Goal: Task Accomplishment & Management: Manage account settings

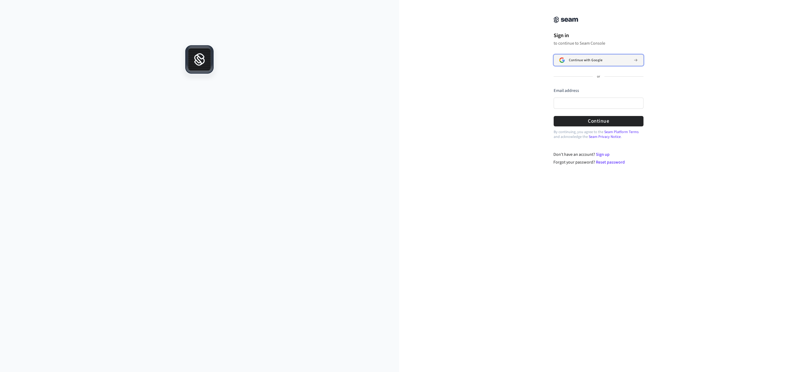
click at [594, 62] on span "Continue with Google" at bounding box center [585, 60] width 33 height 4
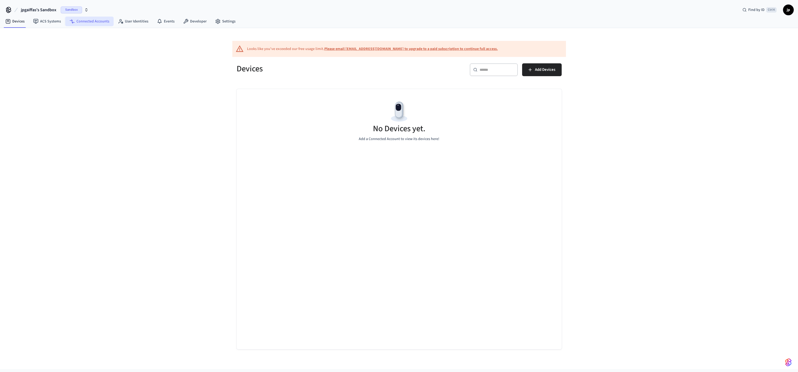
click at [98, 21] on link "Connected Accounts" at bounding box center [89, 22] width 48 height 10
click at [83, 9] on div "Sandbox" at bounding box center [75, 9] width 28 height 7
click at [39, 46] on div "Slato KS Tests Production" at bounding box center [49, 44] width 73 height 7
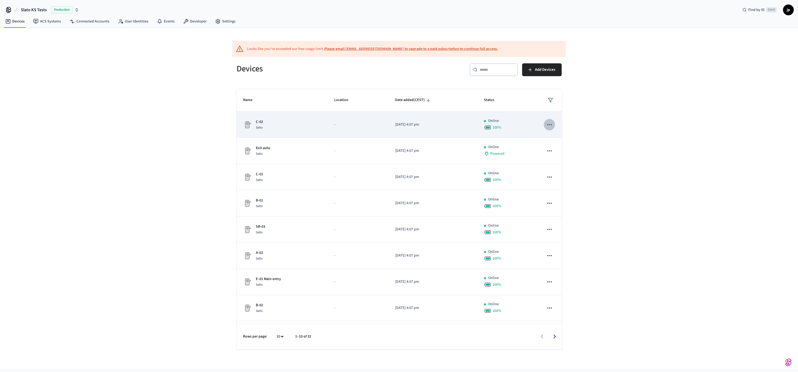
click at [546, 123] on icon "sticky table" at bounding box center [549, 124] width 7 height 7
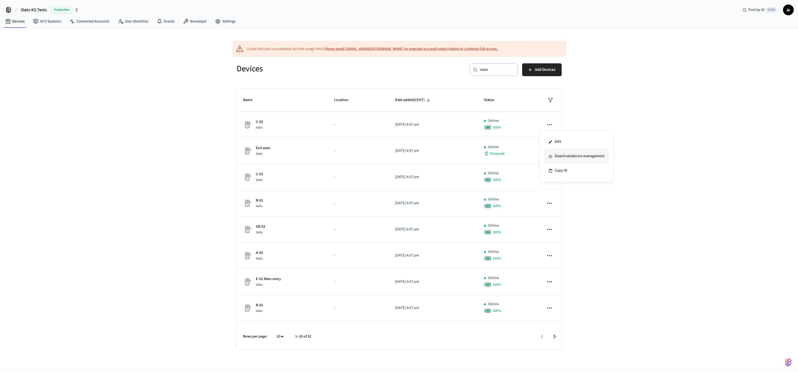
click at [571, 157] on li "Deactivate device management" at bounding box center [576, 156] width 65 height 14
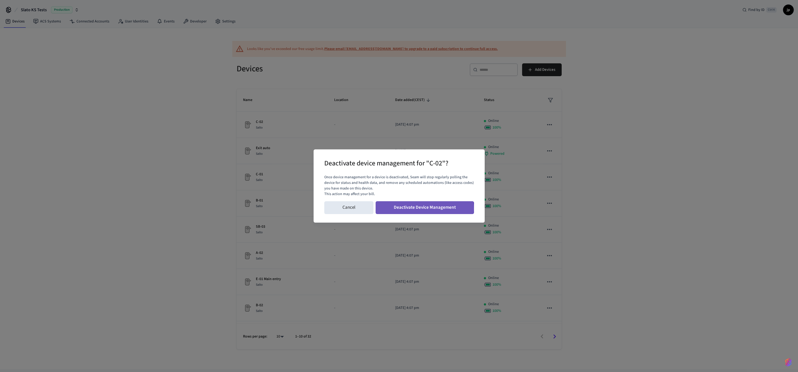
click at [412, 209] on button "Deactivate Device Management" at bounding box center [424, 207] width 98 height 13
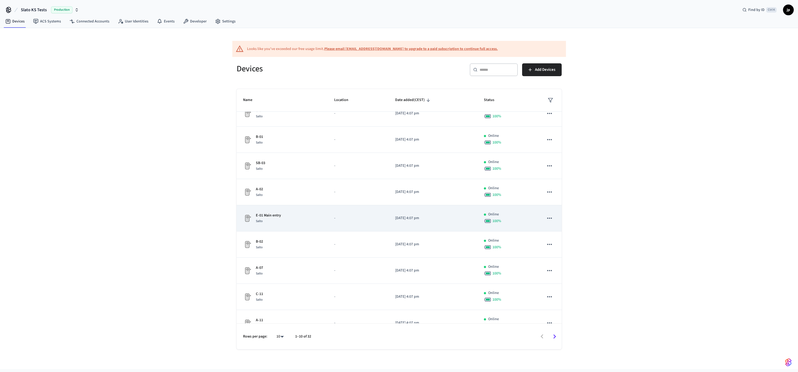
scroll to position [50, 0]
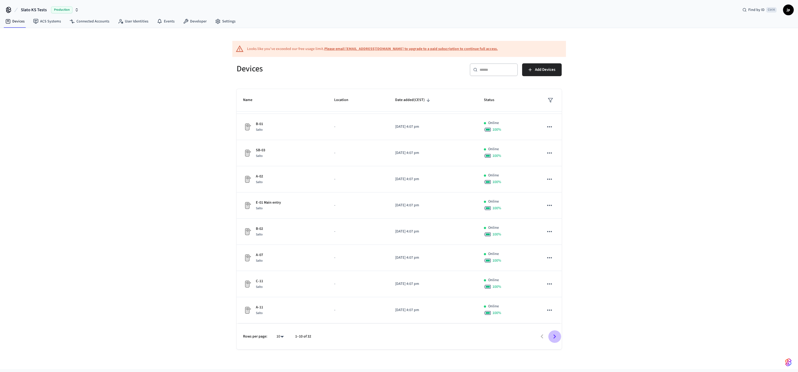
click at [555, 336] on icon "Go to next page" at bounding box center [554, 336] width 3 height 4
click at [281, 337] on body "Slato KS Tests Production Find by ID Ctrl K jp Devices ACS Systems Connected Ac…" at bounding box center [399, 184] width 798 height 369
click at [278, 357] on li "All" at bounding box center [278, 356] width 14 height 14
type input "**"
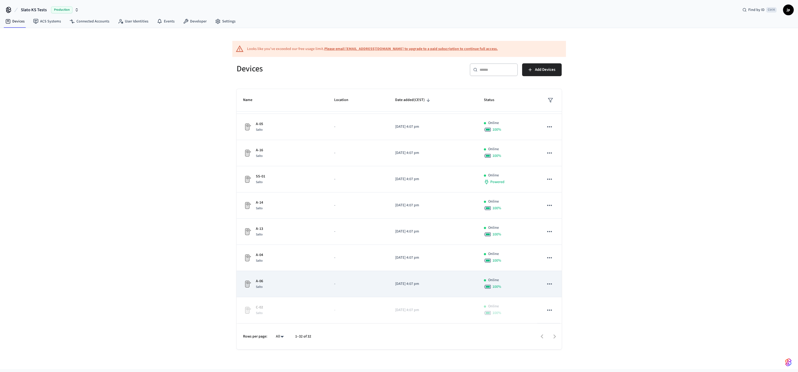
click at [546, 286] on icon "sticky table" at bounding box center [549, 283] width 7 height 7
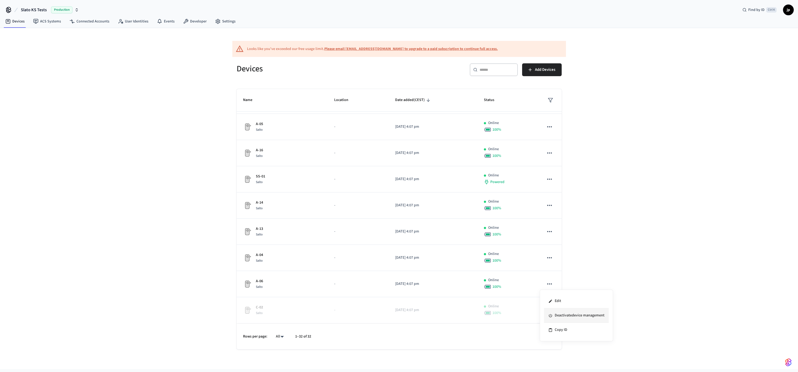
click at [567, 314] on li "Deactivate device management" at bounding box center [576, 315] width 65 height 14
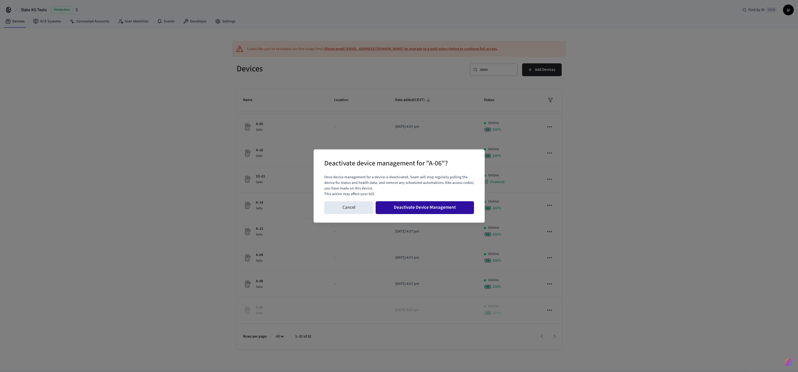
drag, startPoint x: 458, startPoint y: 207, endPoint x: 461, endPoint y: 210, distance: 4.3
click at [458, 207] on button "Deactivate Device Management" at bounding box center [424, 207] width 98 height 13
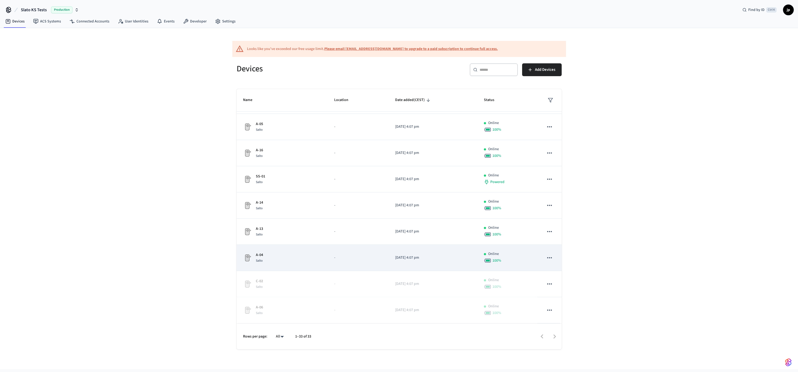
click at [546, 259] on icon "sticky table" at bounding box center [549, 257] width 7 height 7
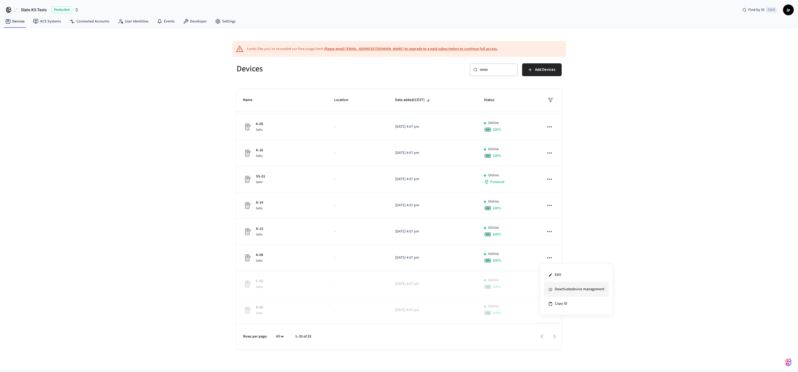
click at [559, 289] on li "Deactivate device management" at bounding box center [576, 289] width 65 height 14
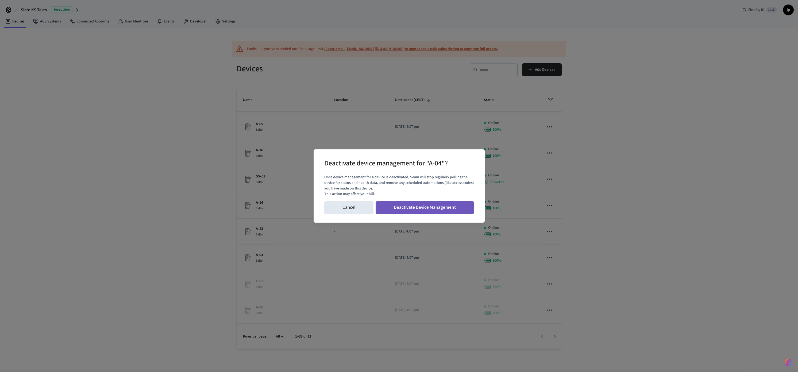
click at [464, 208] on button "Deactivate Device Management" at bounding box center [424, 207] width 98 height 13
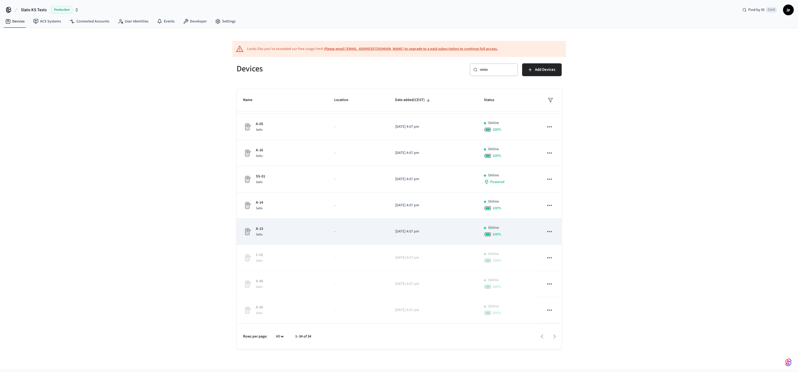
click at [546, 230] on icon "sticky table" at bounding box center [549, 231] width 7 height 7
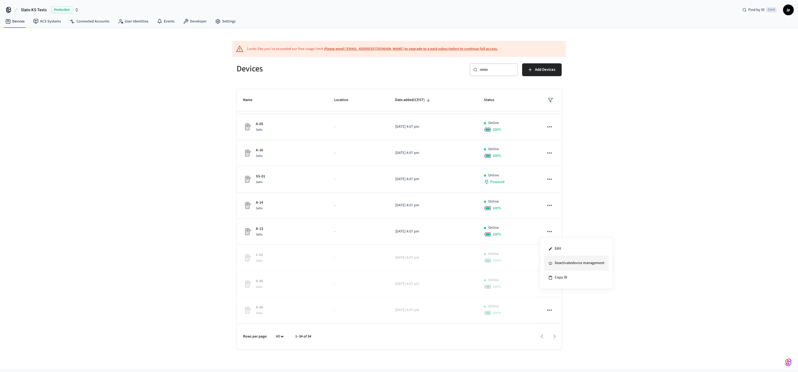
click at [557, 263] on li "Deactivate device management" at bounding box center [576, 263] width 65 height 14
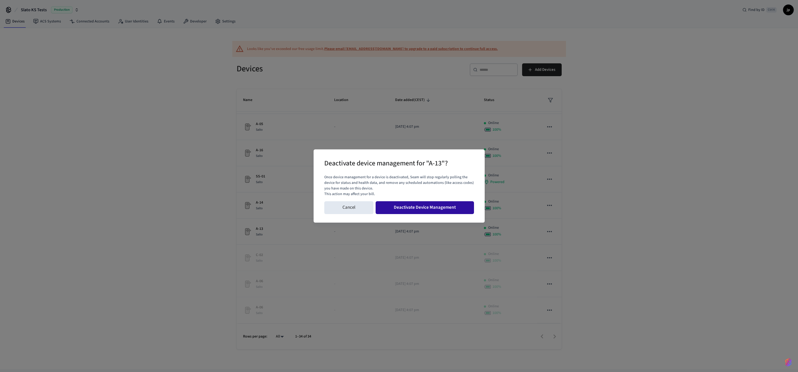
click at [458, 211] on button "Deactivate Device Management" at bounding box center [424, 207] width 98 height 13
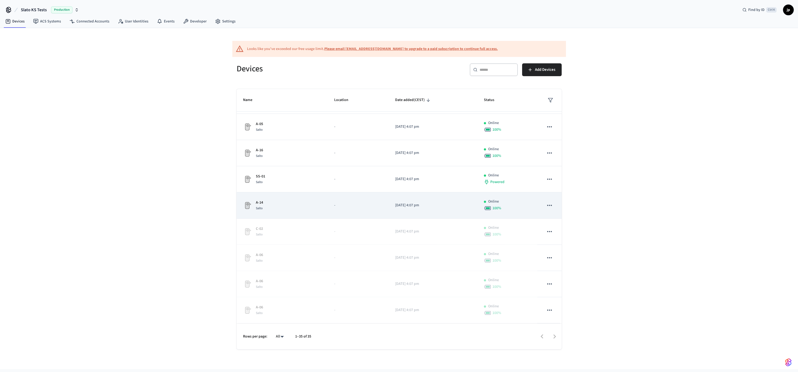
click at [546, 206] on icon "sticky table" at bounding box center [549, 205] width 7 height 7
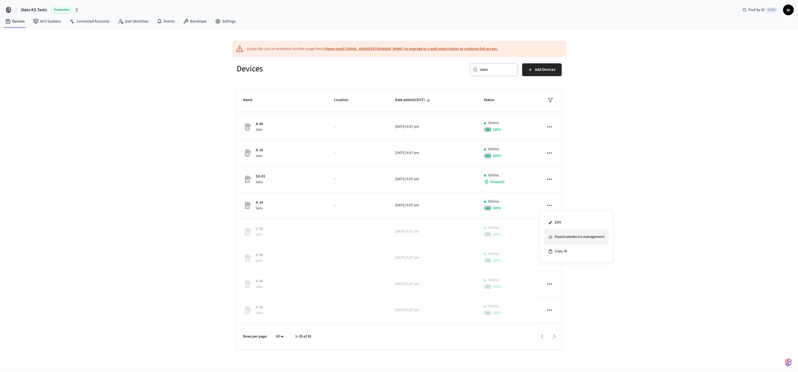
click at [560, 236] on li "Deactivate device management" at bounding box center [576, 237] width 65 height 14
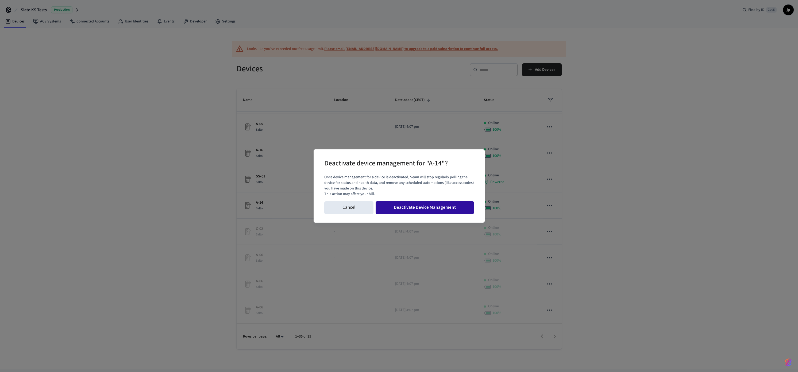
click at [457, 209] on button "Deactivate Device Management" at bounding box center [424, 207] width 98 height 13
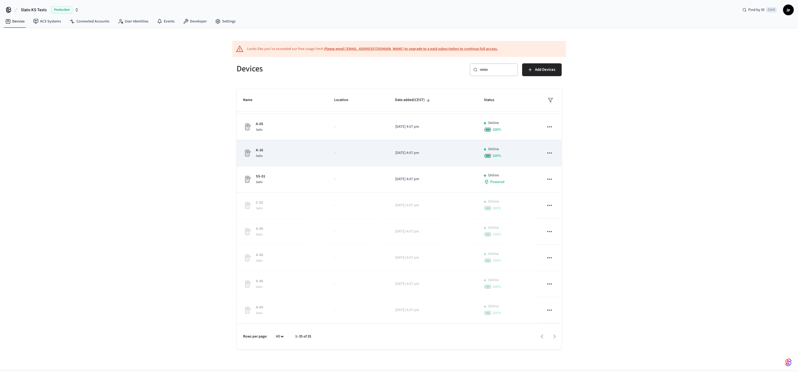
click at [546, 153] on icon "sticky table" at bounding box center [549, 152] width 7 height 7
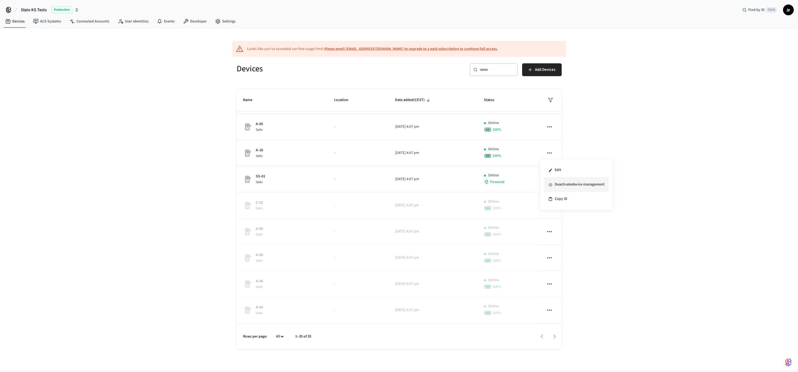
click at [557, 185] on li "Deactivate device management" at bounding box center [576, 184] width 65 height 14
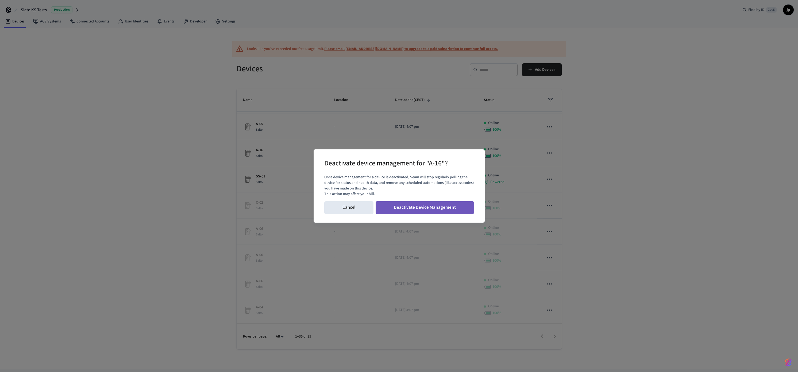
click at [455, 208] on button "Deactivate Device Management" at bounding box center [424, 207] width 98 height 13
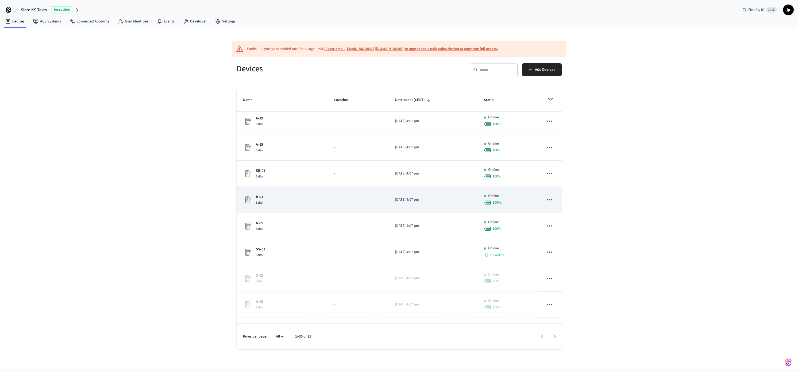
scroll to position [519, 0]
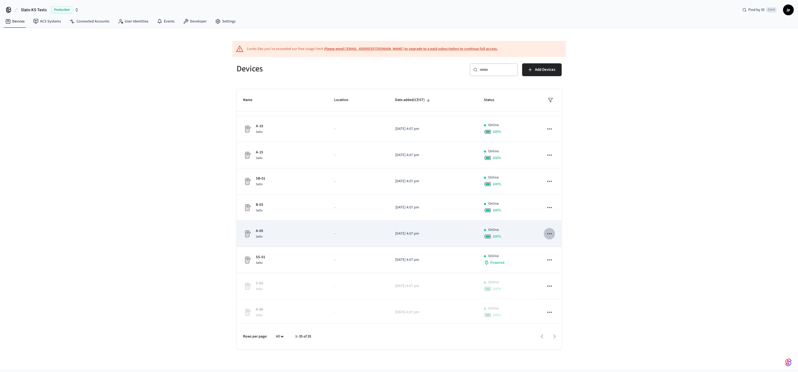
click at [546, 232] on icon "sticky table" at bounding box center [549, 233] width 7 height 7
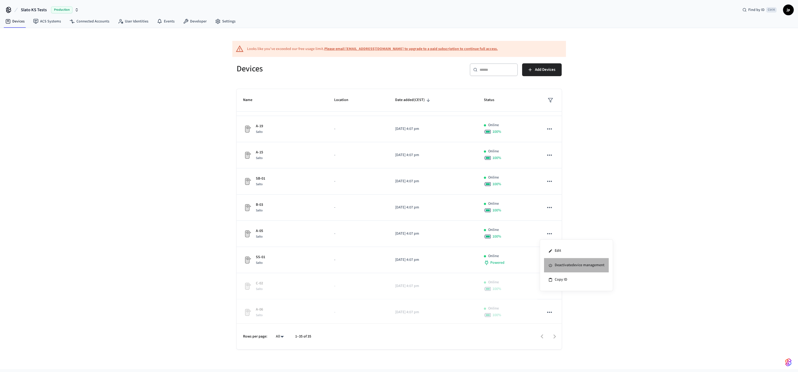
click at [567, 262] on li "Deactivate device management" at bounding box center [576, 265] width 65 height 14
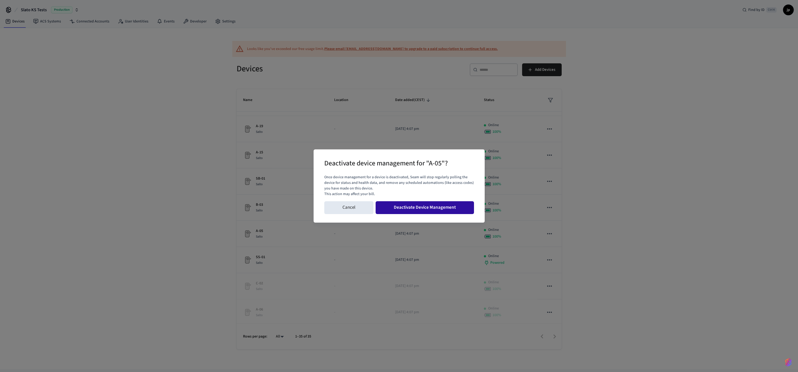
click at [454, 209] on button "Deactivate Device Management" at bounding box center [424, 207] width 98 height 13
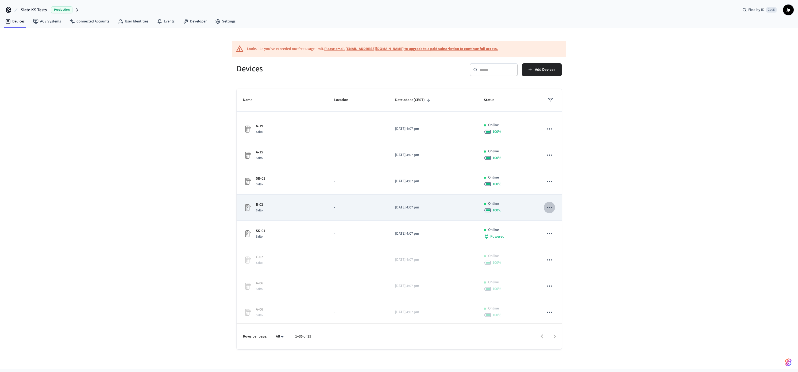
click at [546, 207] on icon "sticky table" at bounding box center [549, 207] width 7 height 7
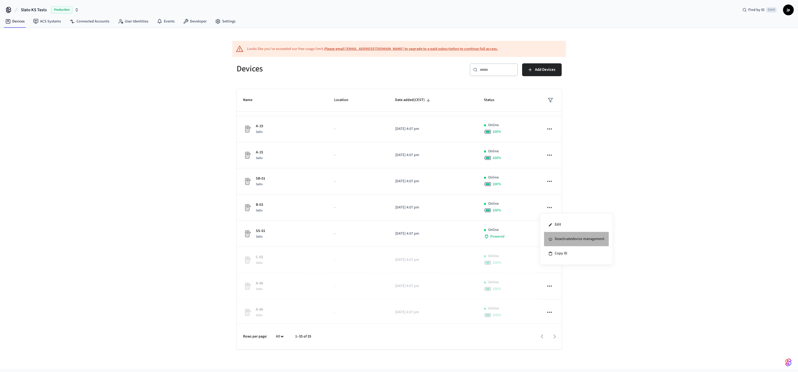
click at [562, 237] on li "Deactivate device management" at bounding box center [576, 239] width 65 height 14
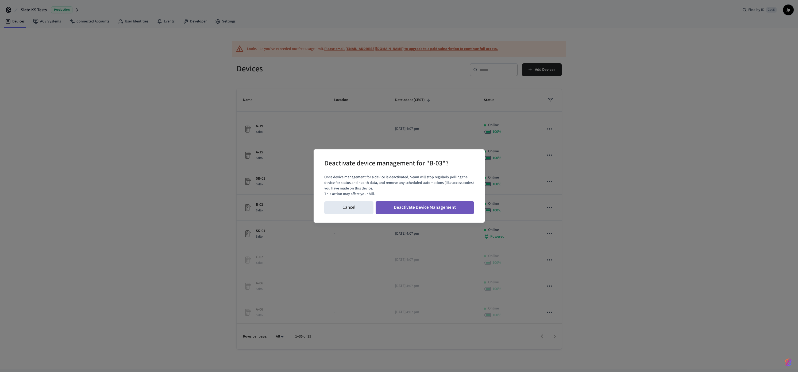
click at [462, 209] on button "Deactivate Device Management" at bounding box center [424, 207] width 98 height 13
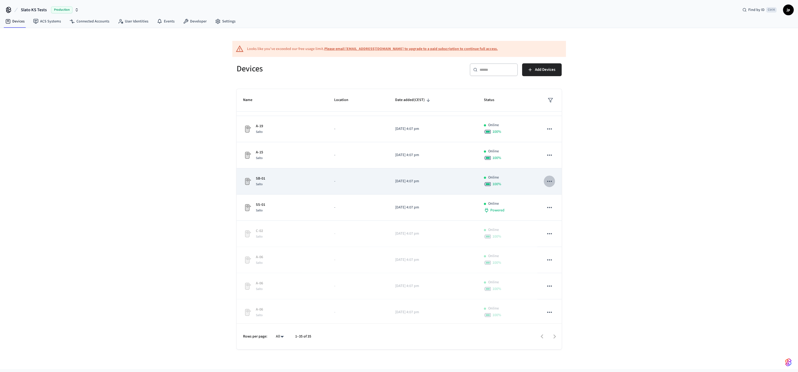
click at [546, 182] on icon "sticky table" at bounding box center [549, 181] width 7 height 7
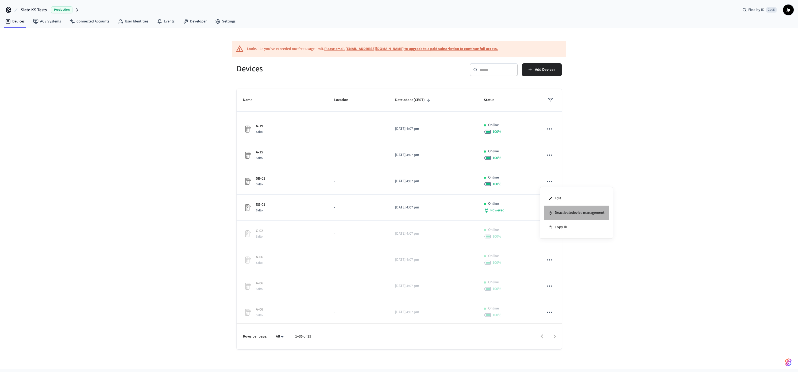
click at [561, 211] on li "Deactivate device management" at bounding box center [576, 213] width 65 height 14
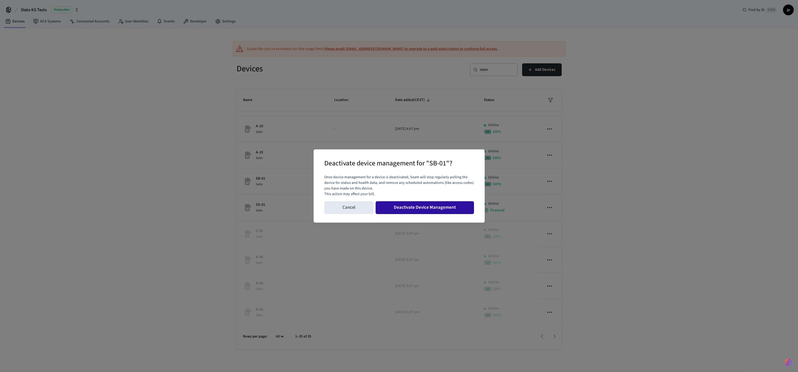
click at [446, 207] on button "Deactivate Device Management" at bounding box center [424, 207] width 98 height 13
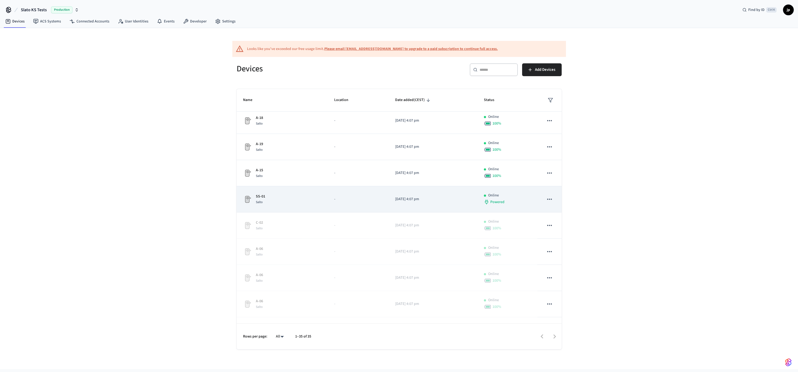
scroll to position [493, 0]
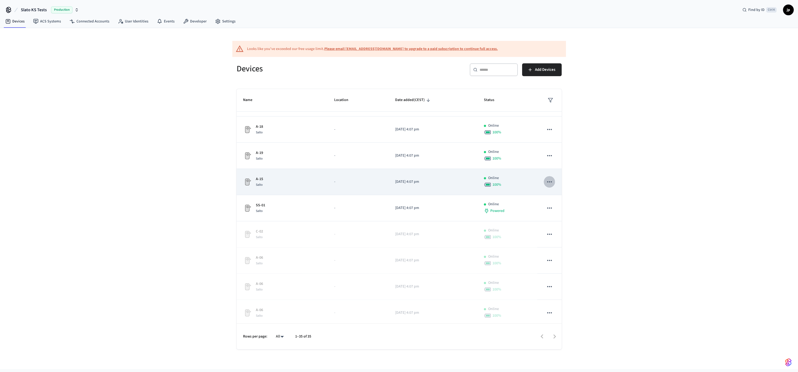
click at [546, 181] on icon "sticky table" at bounding box center [549, 181] width 7 height 7
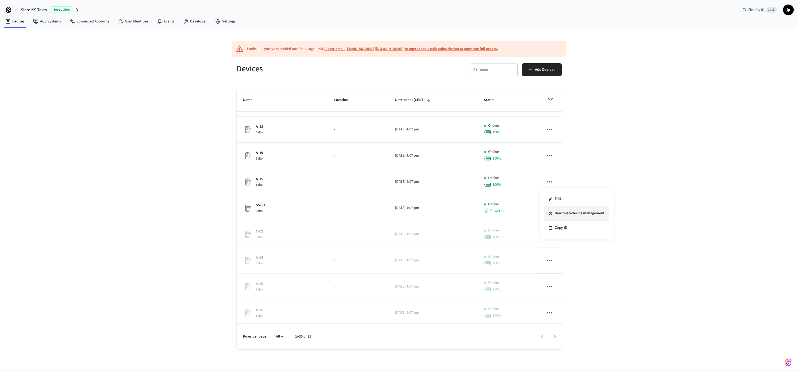
click at [568, 212] on li "Deactivate device management" at bounding box center [576, 213] width 65 height 14
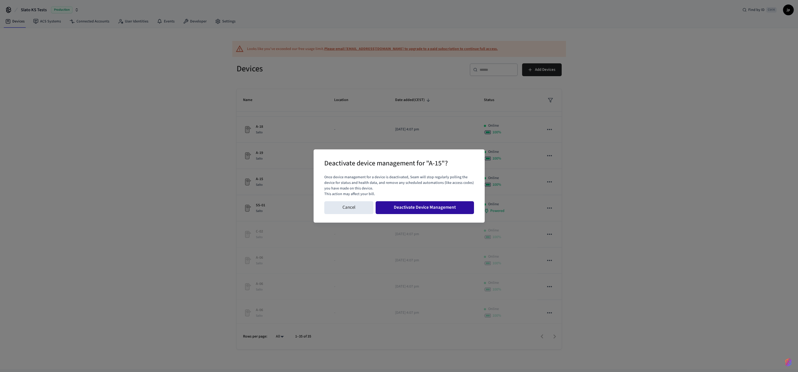
click at [443, 206] on button "Deactivate Device Management" at bounding box center [424, 207] width 98 height 13
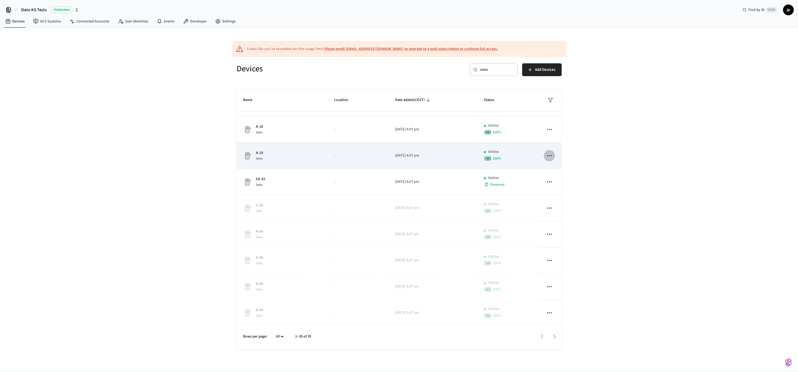
click at [547, 156] on icon "sticky table" at bounding box center [549, 155] width 7 height 7
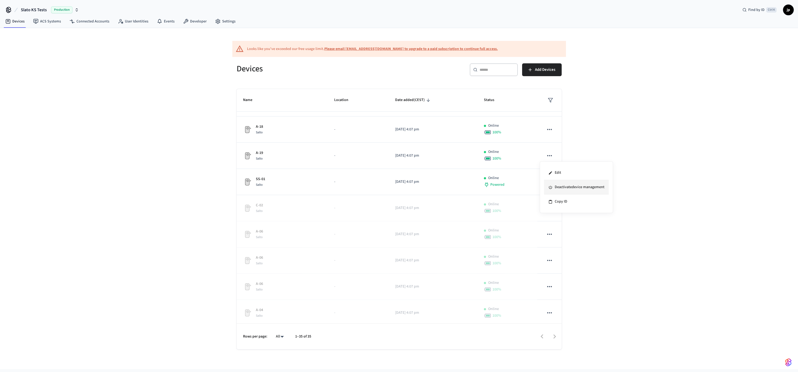
click at [559, 190] on li "Deactivate device management" at bounding box center [576, 187] width 65 height 14
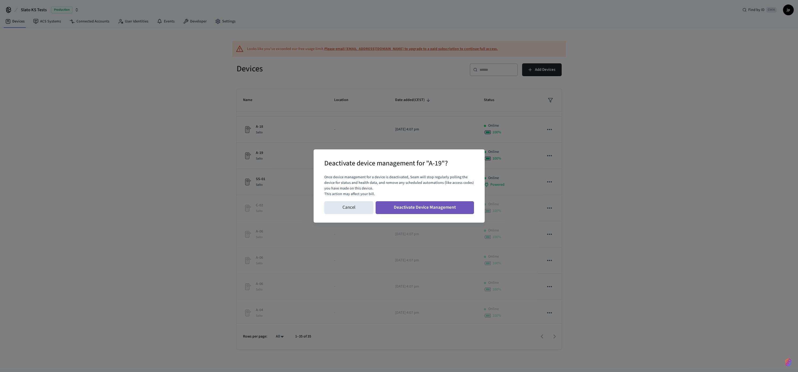
drag, startPoint x: 441, startPoint y: 207, endPoint x: 446, endPoint y: 203, distance: 6.7
click at [441, 207] on button "Deactivate Device Management" at bounding box center [424, 207] width 98 height 13
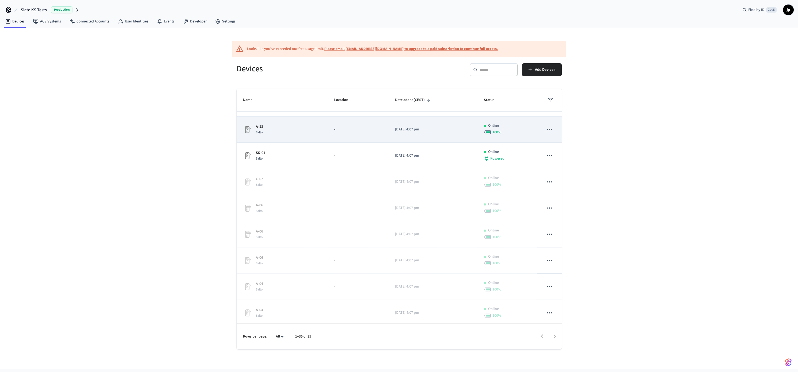
click at [546, 129] on icon "sticky table" at bounding box center [549, 129] width 7 height 7
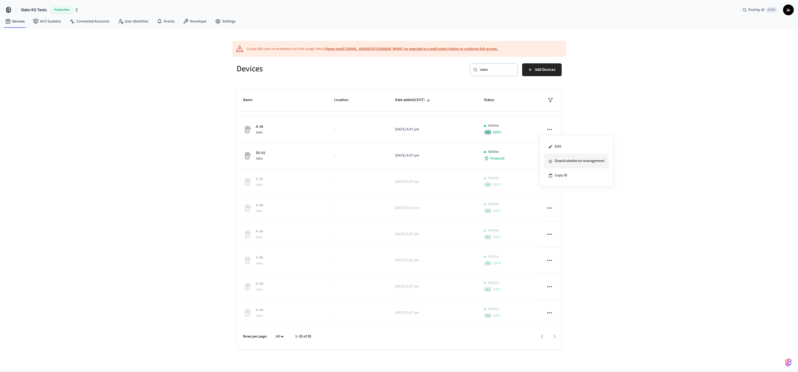
click at [560, 160] on li "Deactivate device management" at bounding box center [576, 161] width 65 height 14
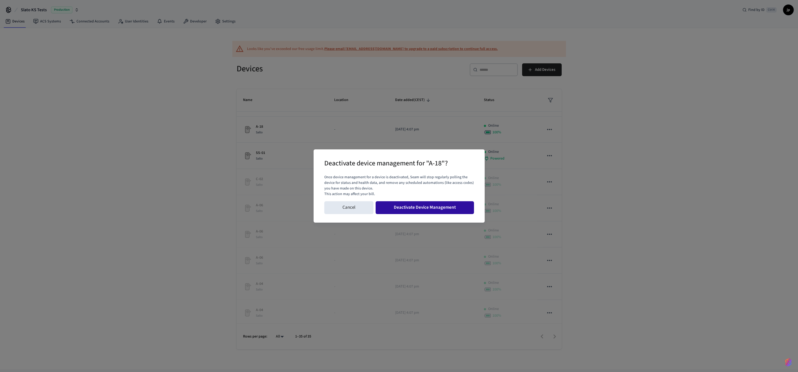
click at [440, 205] on button "Deactivate Device Management" at bounding box center [424, 207] width 98 height 13
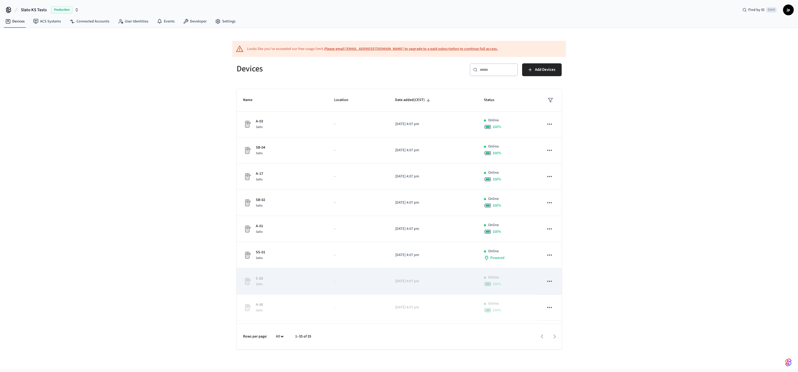
scroll to position [359, 0]
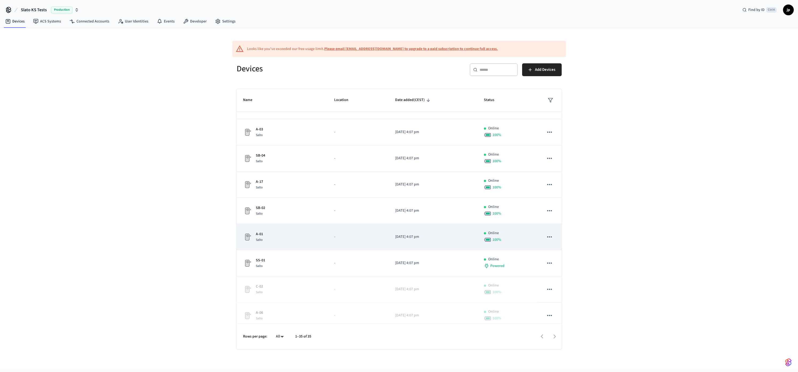
click at [546, 234] on icon "sticky table" at bounding box center [549, 236] width 7 height 7
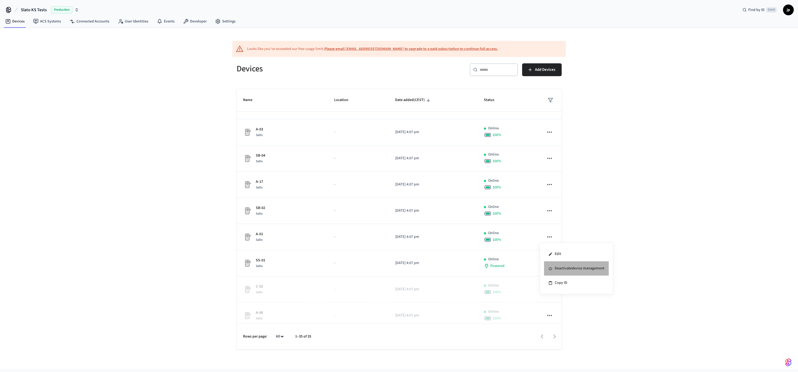
click at [571, 267] on li "Deactivate device management" at bounding box center [576, 268] width 65 height 14
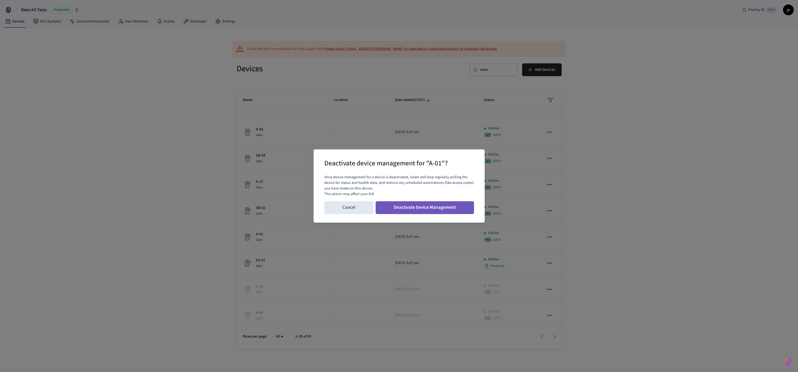
click at [450, 207] on button "Deactivate Device Management" at bounding box center [424, 207] width 98 height 13
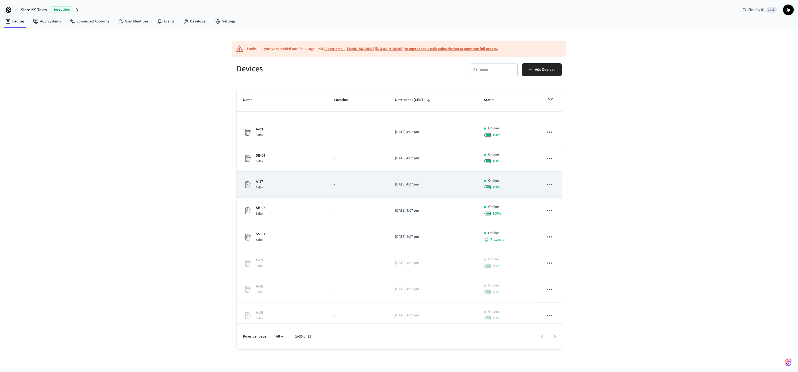
click at [546, 185] on icon "sticky table" at bounding box center [549, 184] width 7 height 7
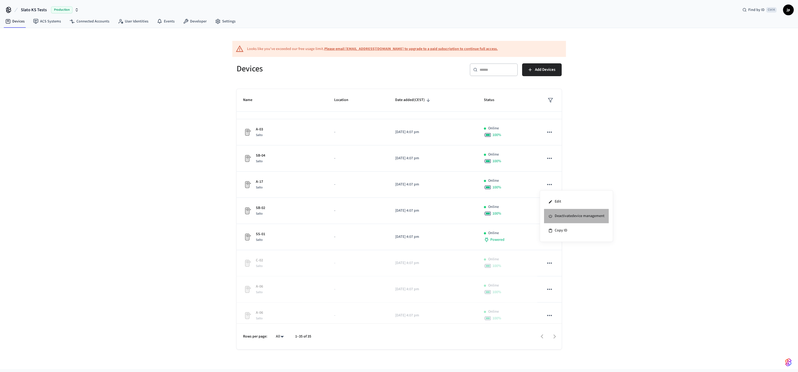
click at [564, 214] on li "Deactivate device management" at bounding box center [576, 216] width 65 height 14
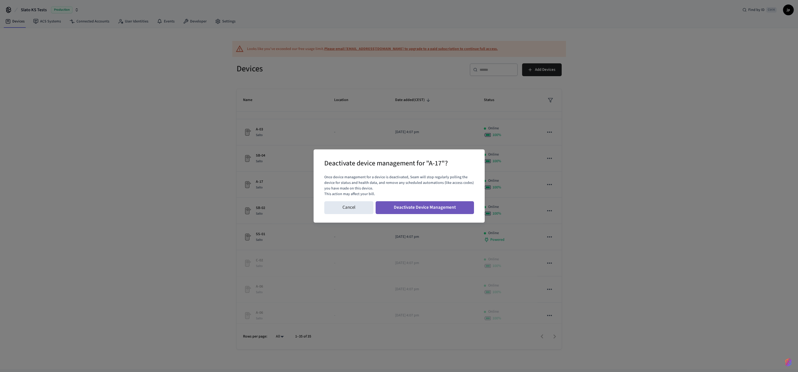
click at [454, 207] on button "Deactivate Device Management" at bounding box center [424, 207] width 98 height 13
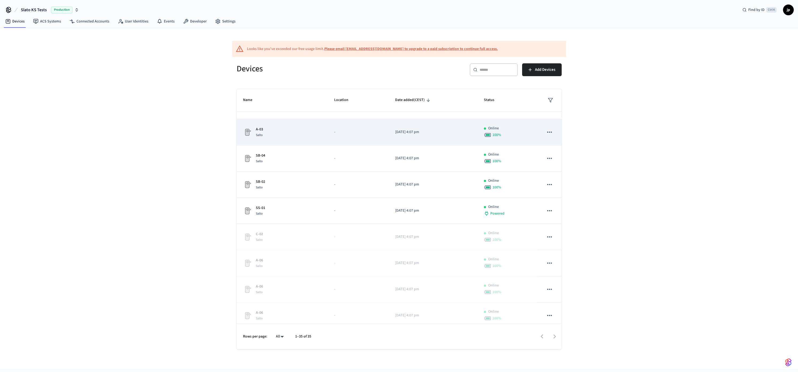
click at [547, 132] on icon "sticky table" at bounding box center [549, 131] width 5 height 1
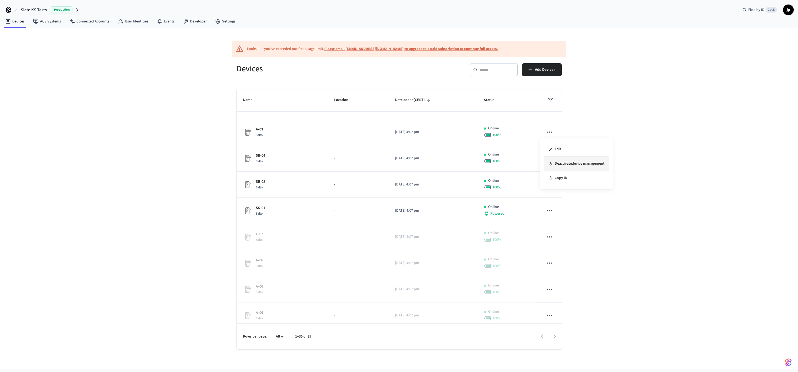
click at [561, 166] on li "Deactivate device management" at bounding box center [576, 164] width 65 height 14
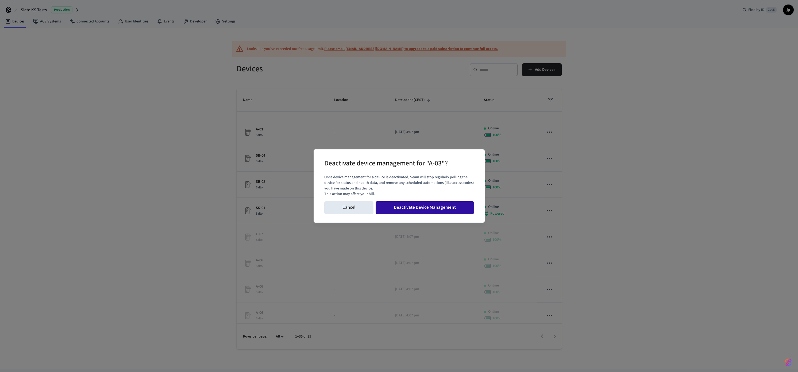
click at [455, 208] on button "Deactivate Device Management" at bounding box center [424, 207] width 98 height 13
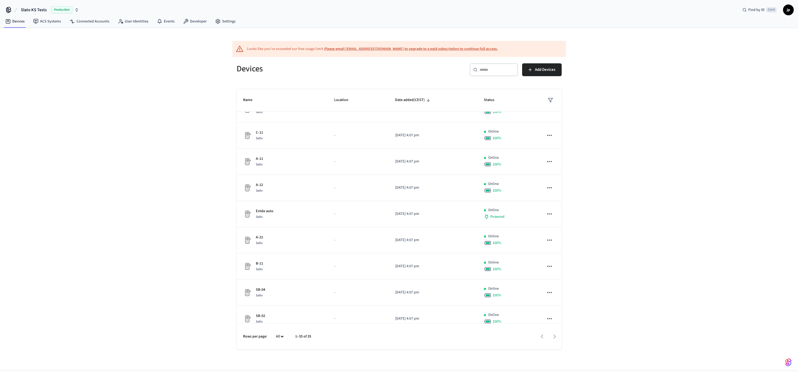
scroll to position [0, 0]
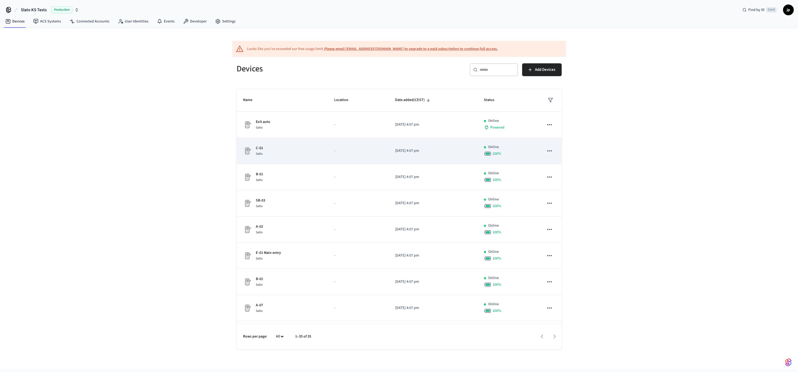
click at [546, 149] on icon "sticky table" at bounding box center [549, 150] width 7 height 7
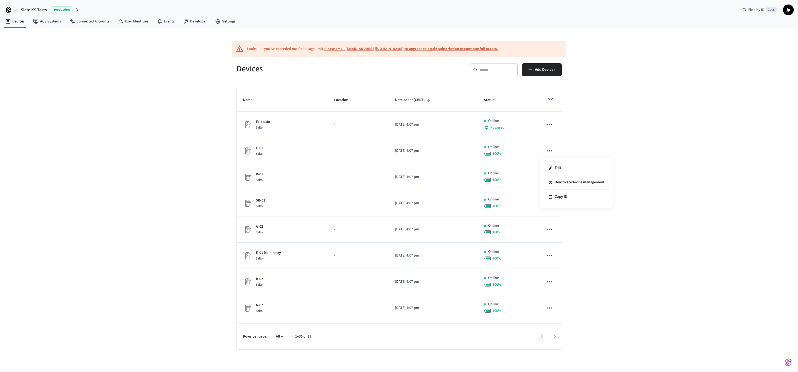
click at [514, 172] on div at bounding box center [399, 186] width 798 height 372
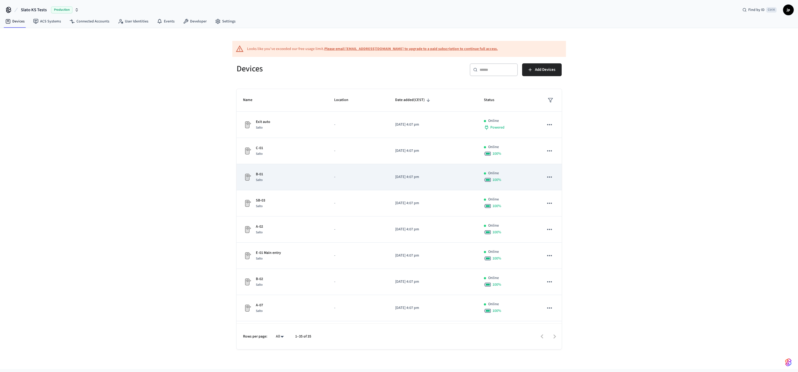
click at [546, 176] on icon "sticky table" at bounding box center [549, 176] width 7 height 7
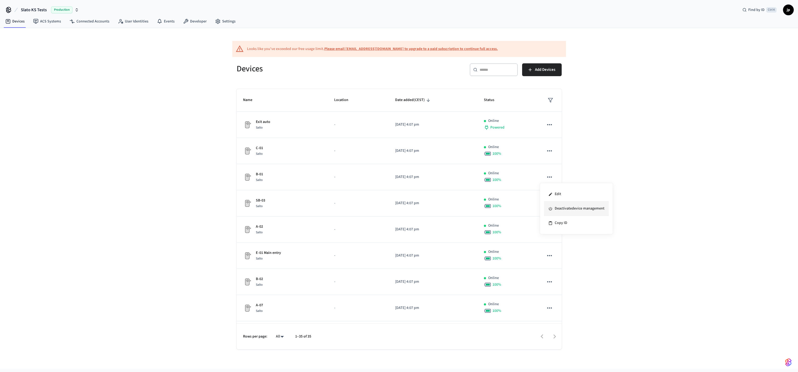
click at [555, 208] on li "Deactivate device management" at bounding box center [576, 208] width 65 height 14
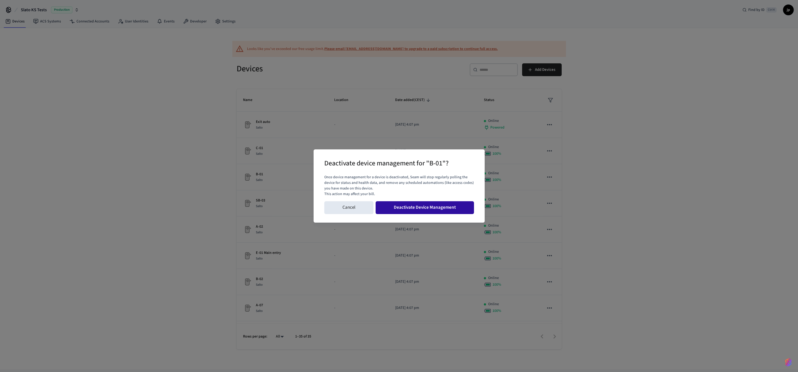
click at [453, 211] on button "Deactivate Device Management" at bounding box center [424, 207] width 98 height 13
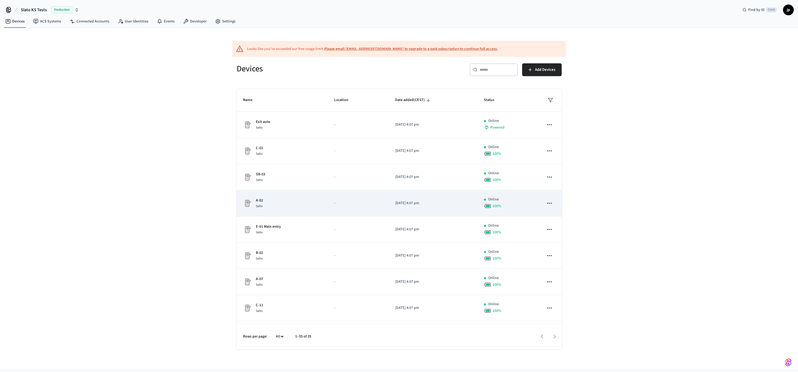
click at [546, 202] on icon "sticky table" at bounding box center [549, 203] width 7 height 7
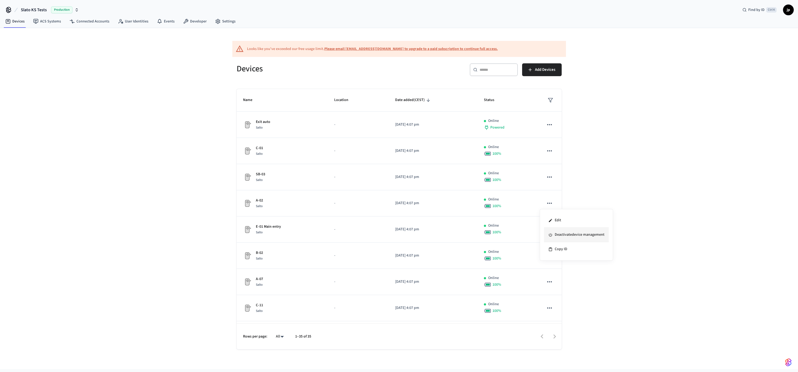
click at [562, 232] on li "Deactivate device management" at bounding box center [576, 235] width 65 height 14
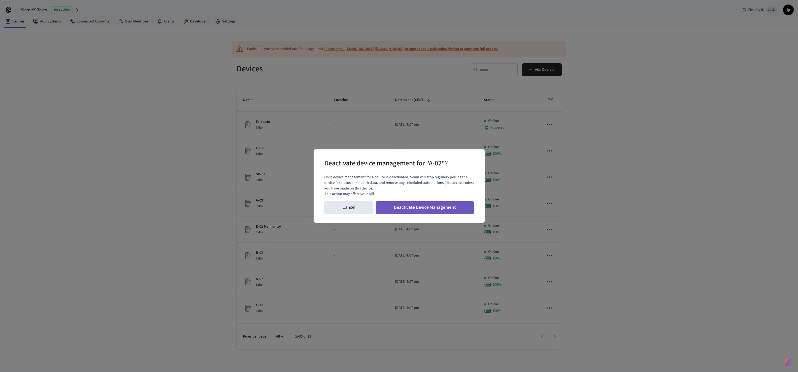
click at [449, 207] on button "Deactivate Device Management" at bounding box center [424, 207] width 98 height 13
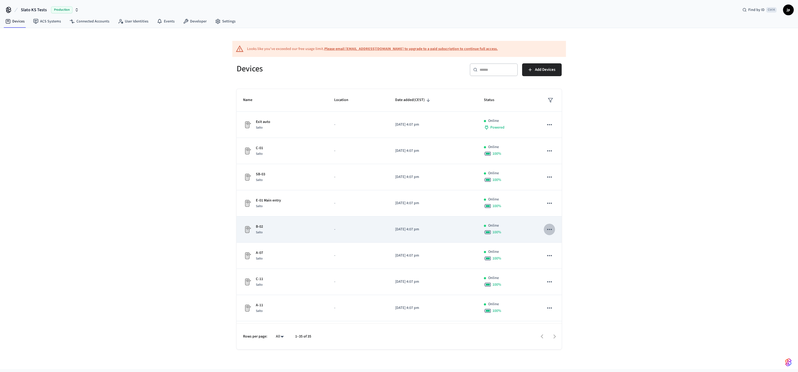
click at [546, 229] on icon "sticky table" at bounding box center [549, 229] width 7 height 7
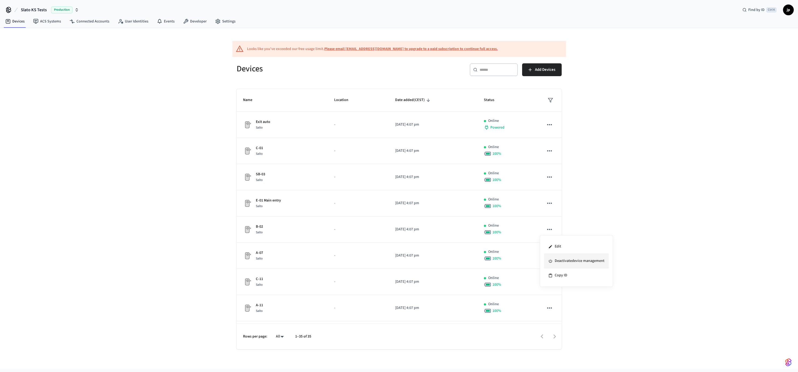
click at [560, 260] on li "Deactivate device management" at bounding box center [576, 261] width 65 height 14
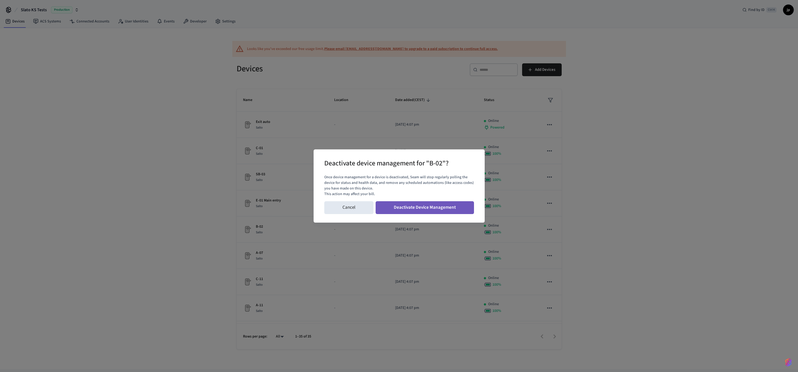
click at [454, 208] on button "Deactivate Device Management" at bounding box center [424, 207] width 98 height 13
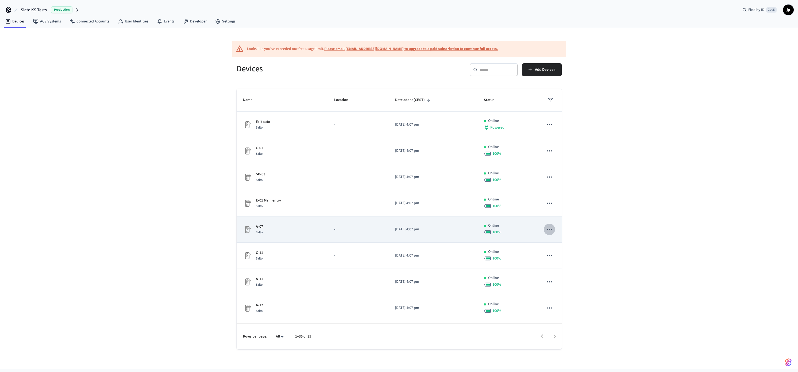
click at [546, 228] on icon "sticky table" at bounding box center [549, 229] width 7 height 7
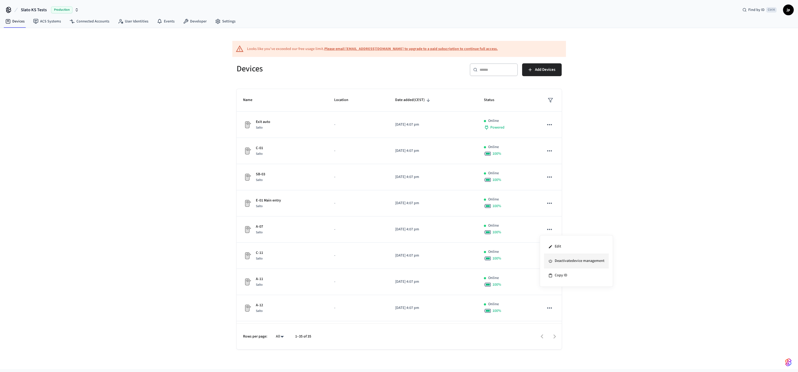
click at [560, 262] on li "Deactivate device management" at bounding box center [576, 261] width 65 height 14
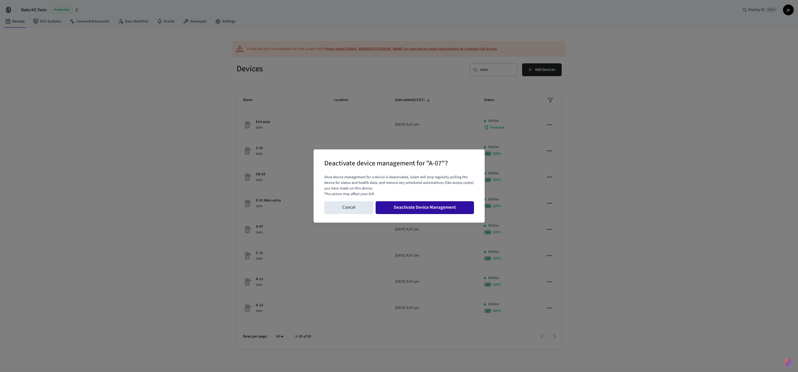
click at [460, 211] on button "Deactivate Device Management" at bounding box center [424, 207] width 98 height 13
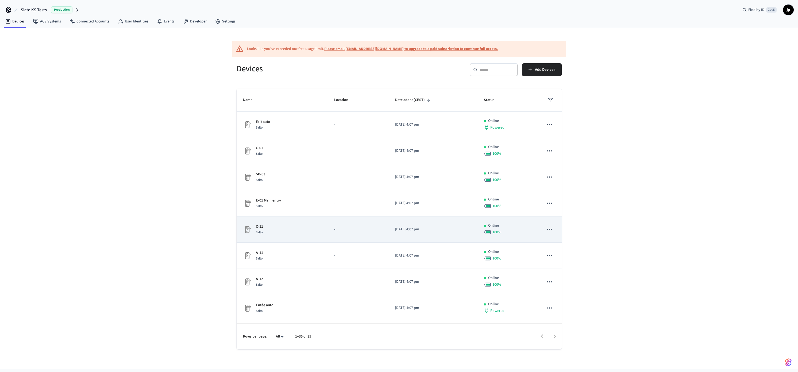
click at [547, 230] on icon "sticky table" at bounding box center [549, 229] width 5 height 1
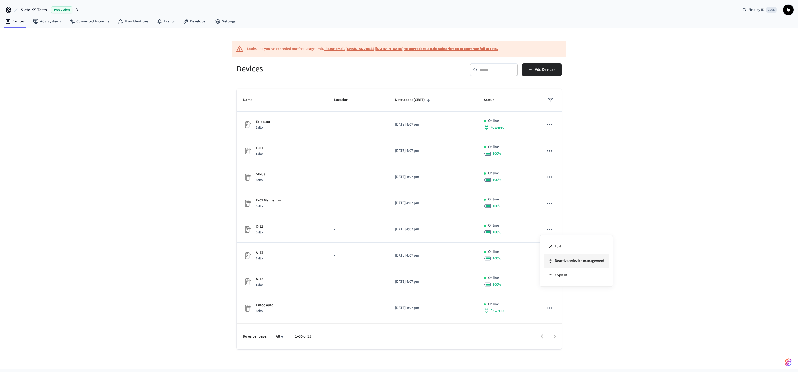
click at [563, 260] on li "Deactivate device management" at bounding box center [576, 261] width 65 height 14
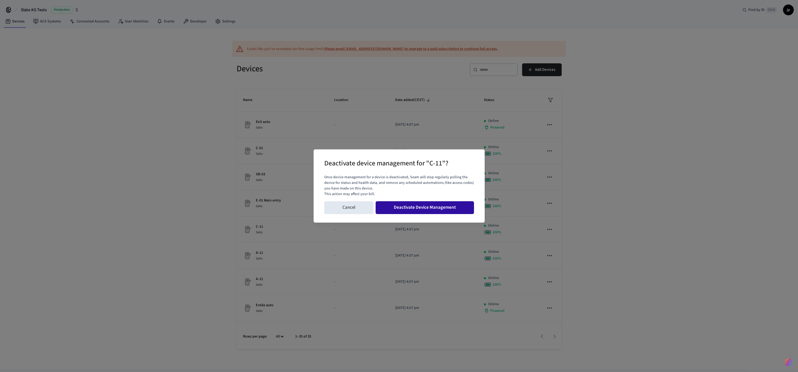
click at [455, 205] on button "Deactivate Device Management" at bounding box center [424, 207] width 98 height 13
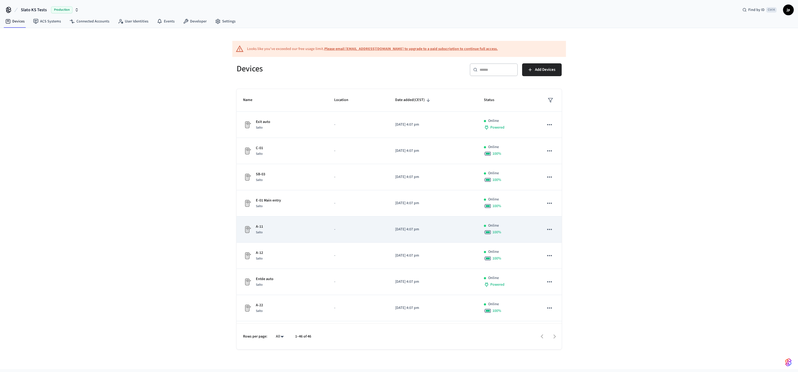
click at [546, 229] on icon "sticky table" at bounding box center [549, 229] width 7 height 7
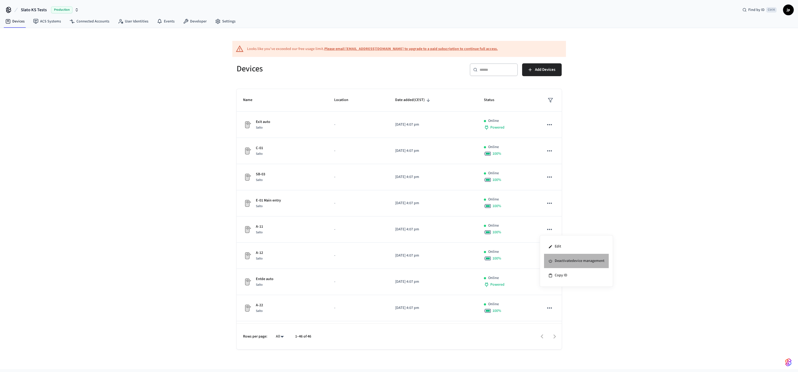
click at [557, 260] on li "Deactivate device management" at bounding box center [576, 261] width 65 height 14
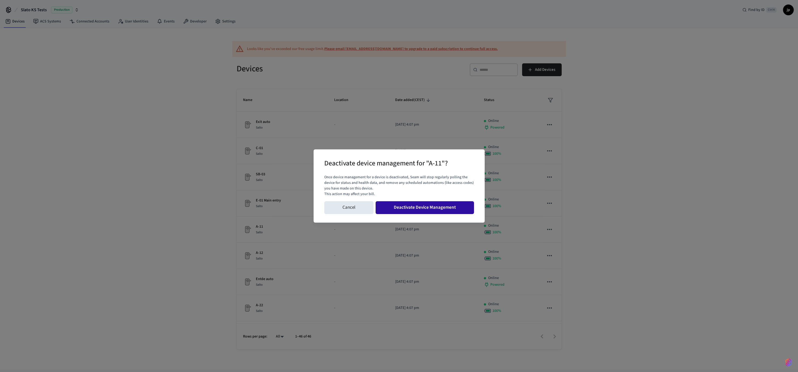
click at [413, 208] on button "Deactivate Device Management" at bounding box center [424, 207] width 98 height 13
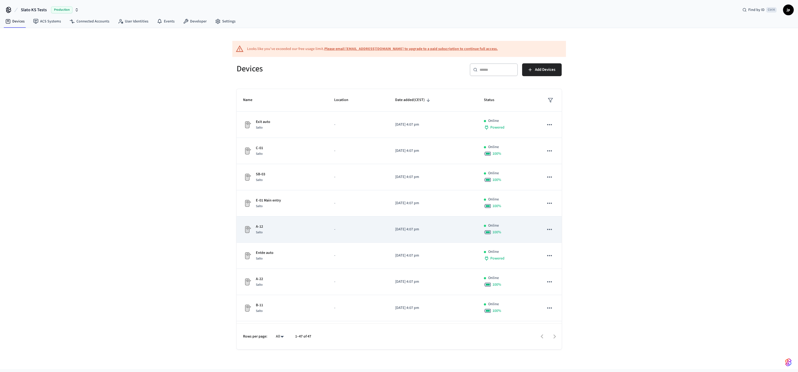
click at [546, 228] on icon "sticky table" at bounding box center [549, 229] width 7 height 7
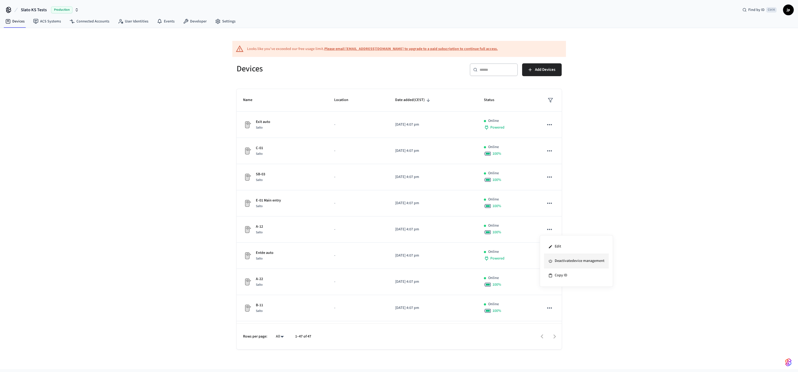
click at [555, 262] on li "Deactivate device management" at bounding box center [576, 261] width 65 height 14
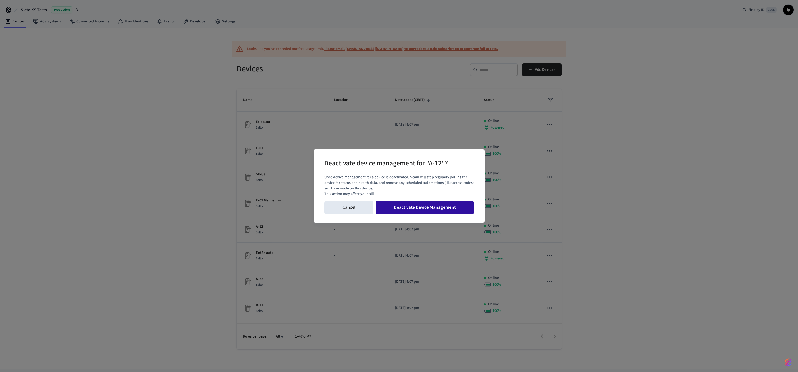
click at [436, 207] on button "Deactivate Device Management" at bounding box center [424, 207] width 98 height 13
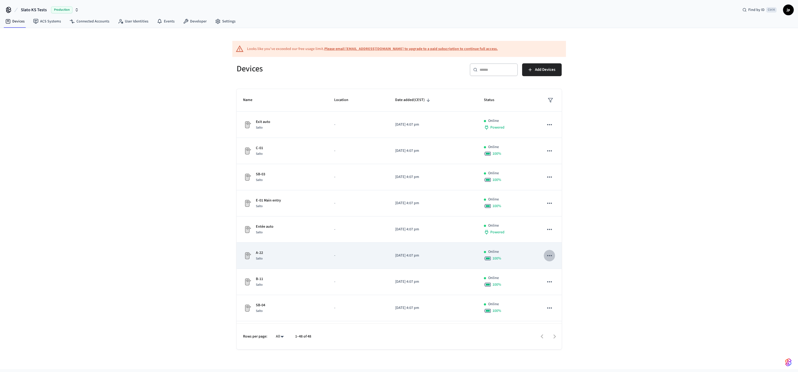
click at [546, 256] on icon "sticky table" at bounding box center [549, 255] width 7 height 7
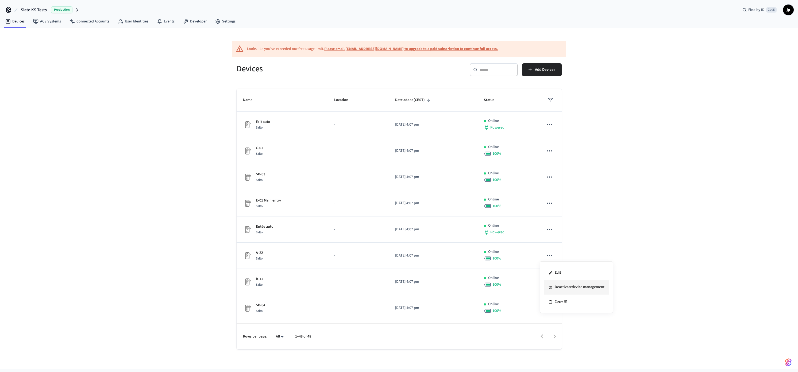
click at [558, 285] on li "Deactivate device management" at bounding box center [576, 287] width 65 height 14
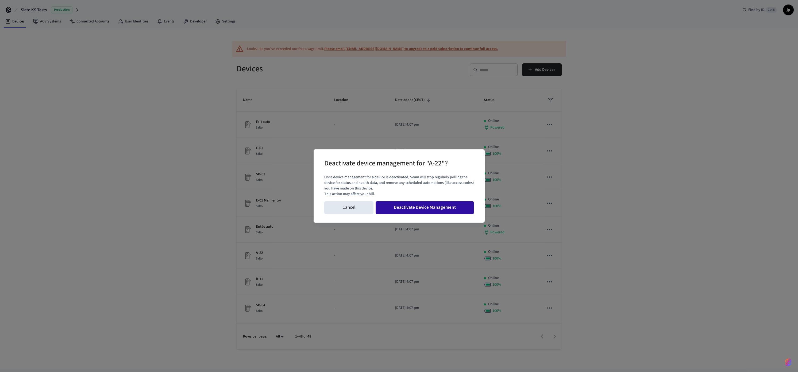
click at [446, 208] on button "Deactivate Device Management" at bounding box center [424, 207] width 98 height 13
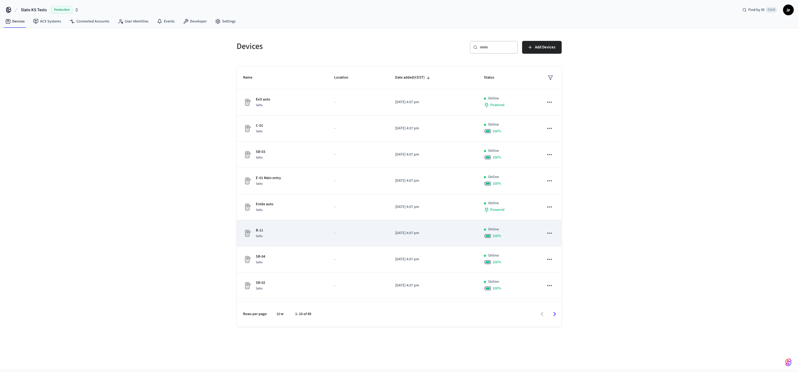
click at [546, 231] on icon "sticky table" at bounding box center [549, 233] width 7 height 7
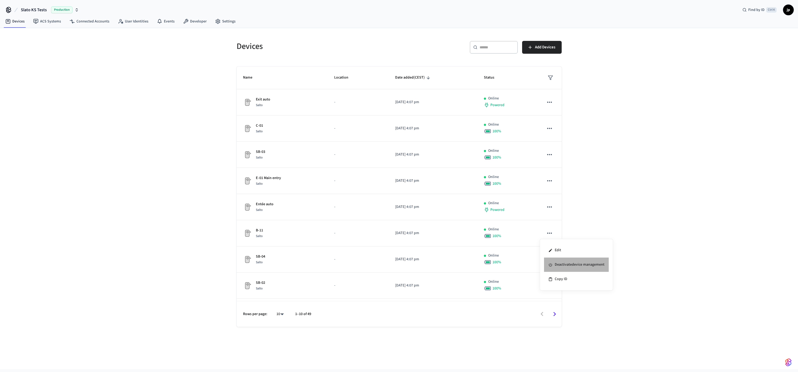
click at [560, 263] on li "Deactivate device management" at bounding box center [576, 265] width 65 height 14
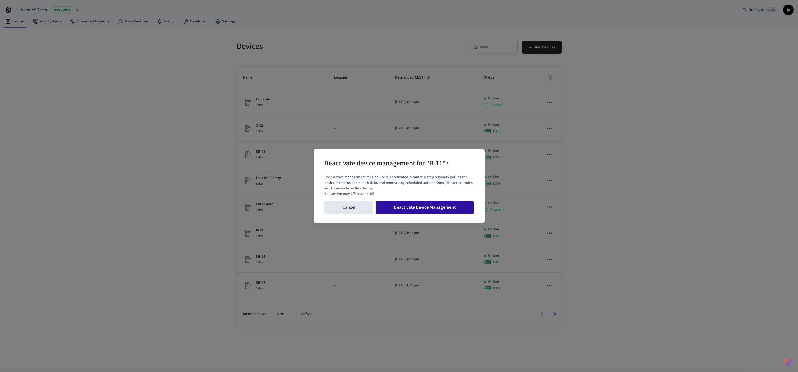
click at [436, 208] on button "Deactivate Device Management" at bounding box center [424, 207] width 98 height 13
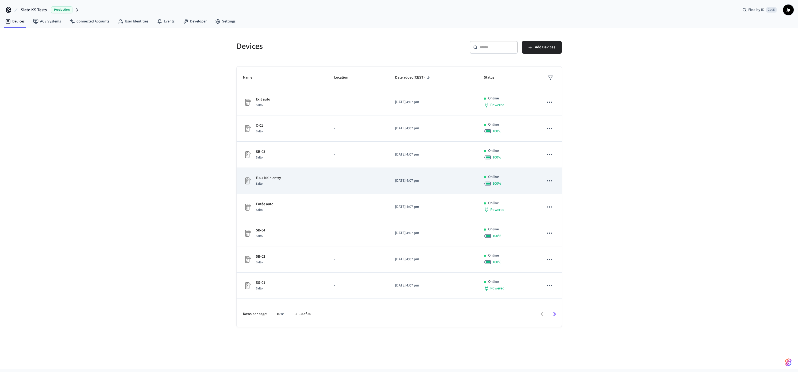
click at [266, 177] on p "E-01 Main entry" at bounding box center [268, 178] width 25 height 6
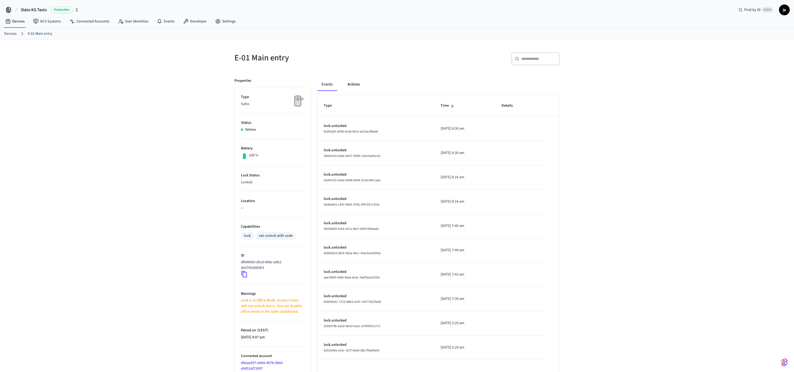
click at [358, 87] on button "Actions" at bounding box center [353, 84] width 21 height 13
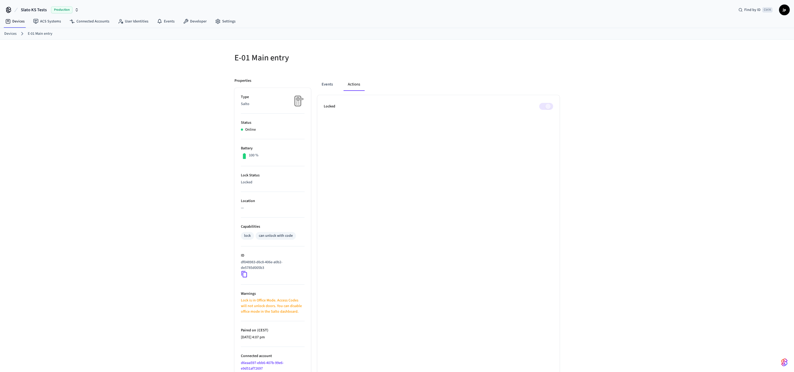
drag, startPoint x: 12, startPoint y: 35, endPoint x: 15, endPoint y: 37, distance: 3.7
click at [12, 35] on link "Devices" at bounding box center [10, 34] width 12 height 6
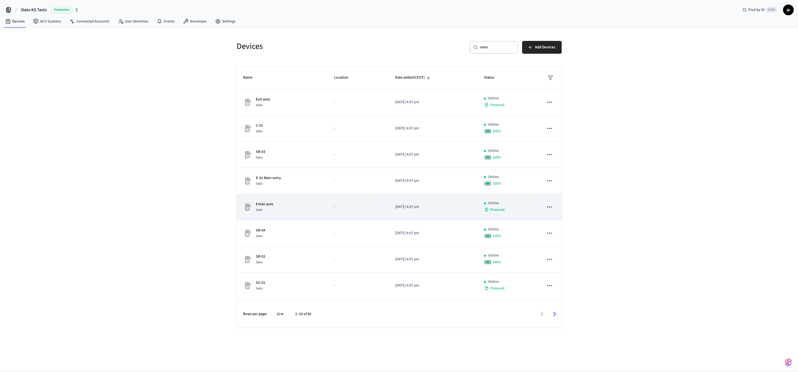
click at [264, 204] on p "Entée auto" at bounding box center [265, 204] width 18 height 6
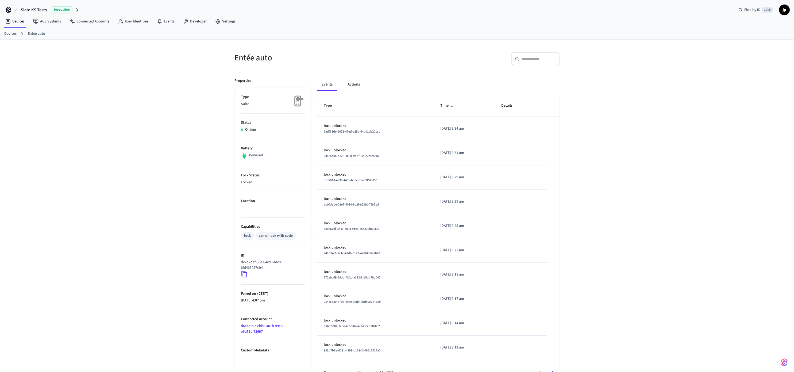
click at [348, 87] on button "Actions" at bounding box center [353, 84] width 21 height 13
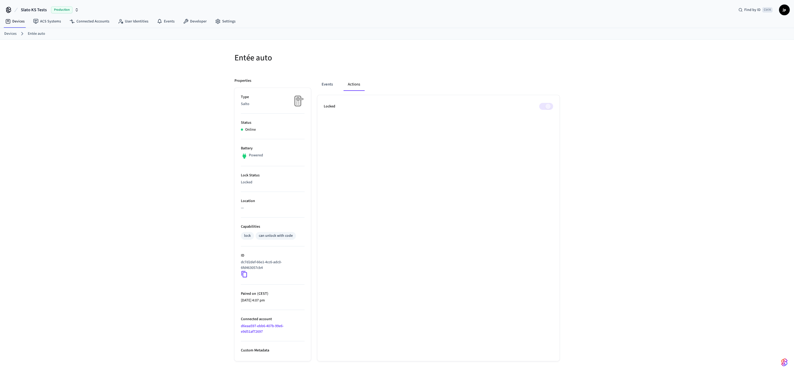
click at [546, 106] on span at bounding box center [546, 106] width 14 height 7
click at [541, 108] on span at bounding box center [546, 106] width 14 height 7
click at [325, 106] on p "Locked" at bounding box center [329, 107] width 11 height 6
click at [611, 161] on div "Entée auto Properties Type Salto Status Online Battery Powered Lock Status Lock…" at bounding box center [397, 210] width 794 height 341
